Goal: Task Accomplishment & Management: Manage account settings

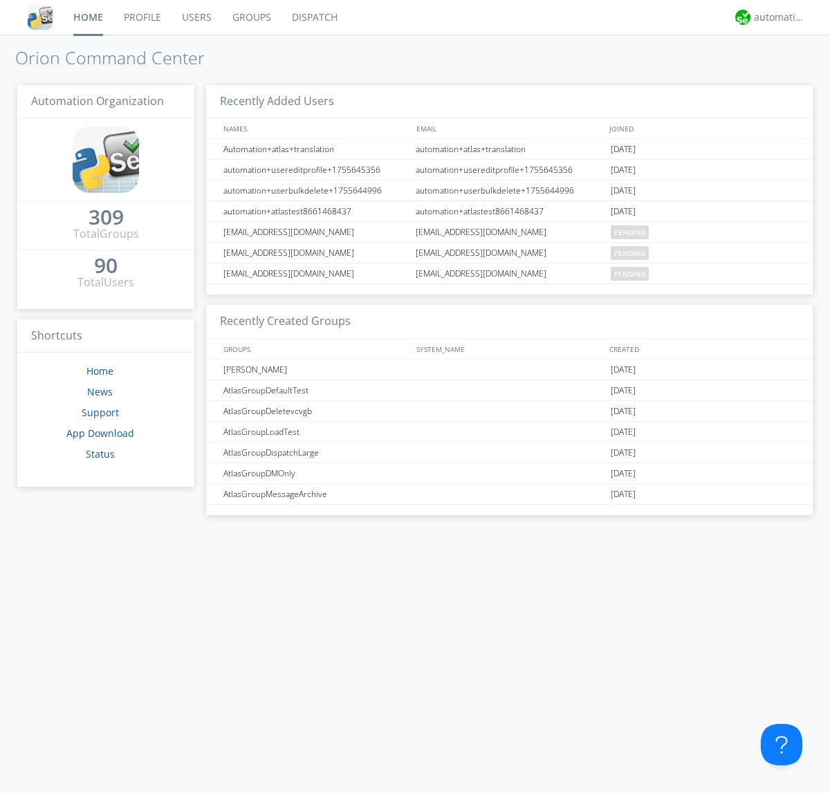
click at [196, 17] on link "Users" at bounding box center [196, 17] width 50 height 35
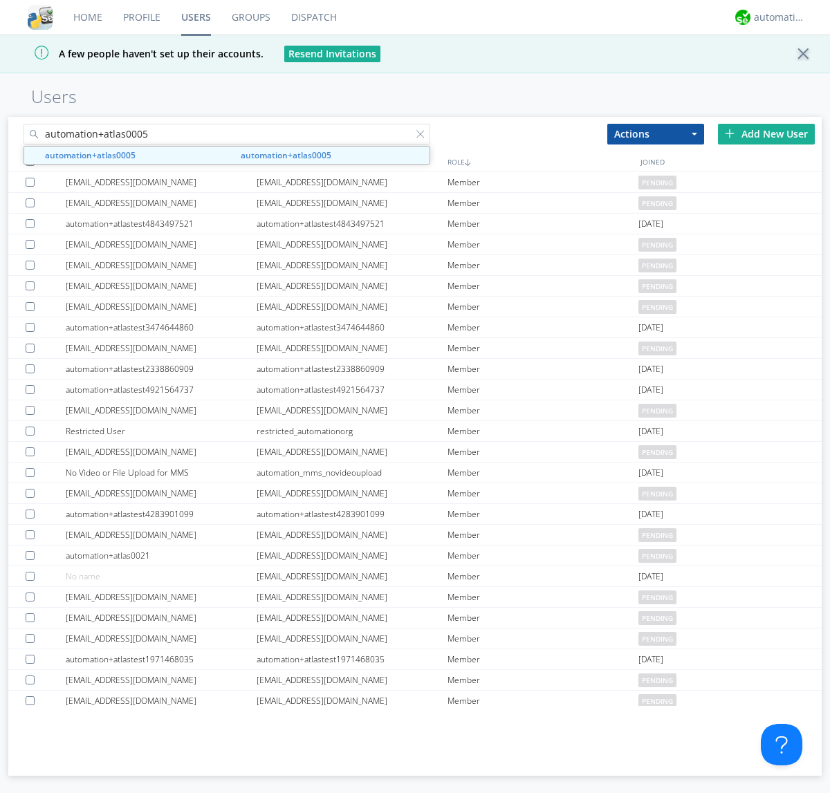
type input "automation+atlas0005"
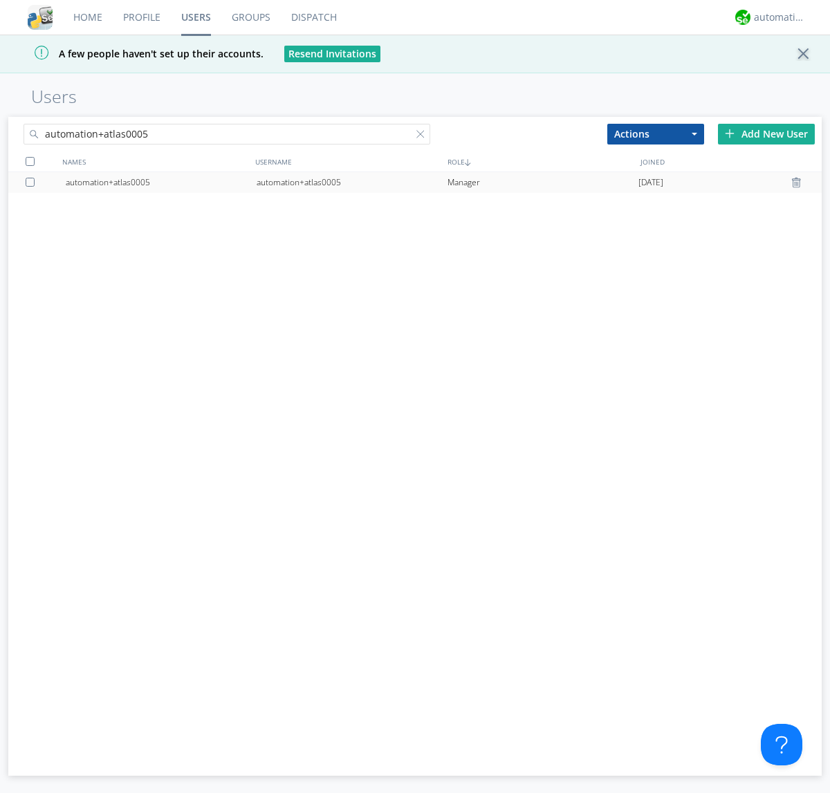
click at [351, 182] on div "automation+atlas0005" at bounding box center [351, 182] width 191 height 21
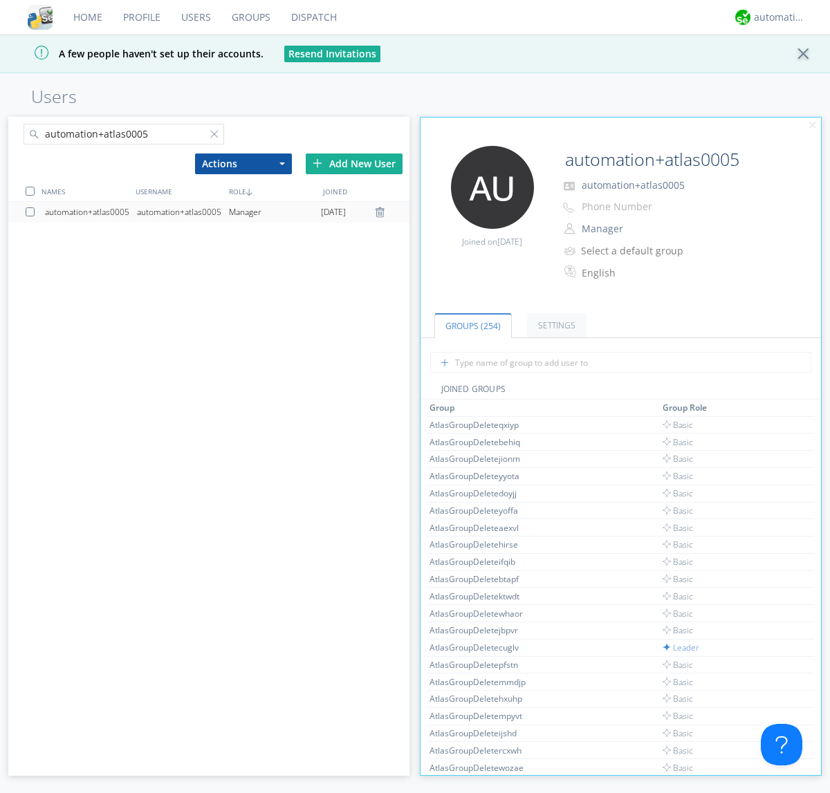
click at [554, 325] on link "Settings" at bounding box center [556, 325] width 59 height 24
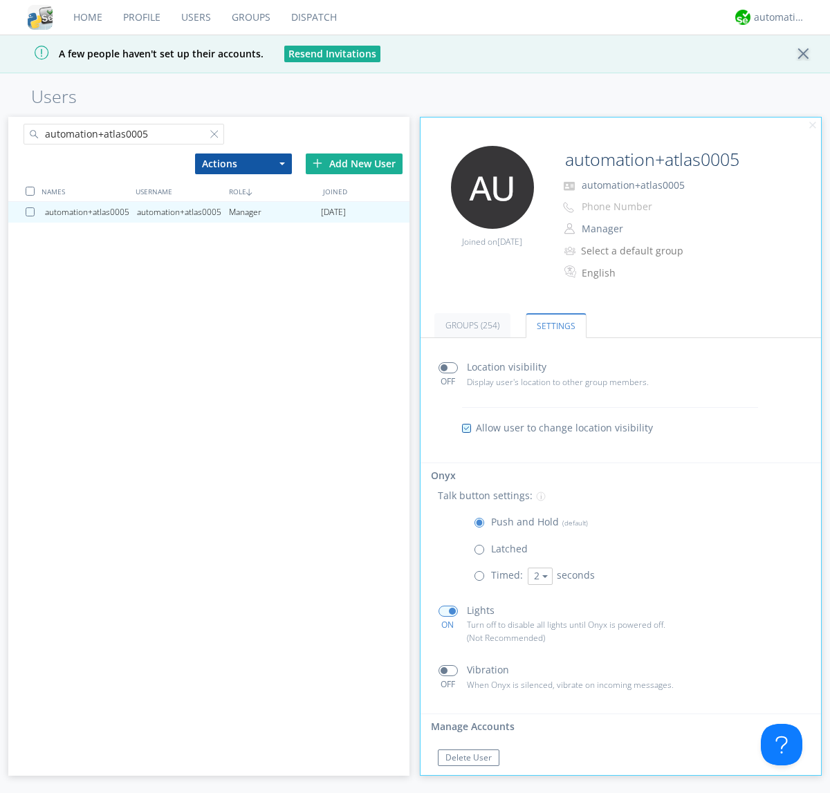
click at [447, 610] on span at bounding box center [447, 611] width 19 height 11
click at [0, 0] on input "checkbox" at bounding box center [0, 0] width 0 height 0
click at [447, 610] on span at bounding box center [447, 611] width 19 height 11
click at [0, 0] on input "checkbox" at bounding box center [0, 0] width 0 height 0
